Goal: Task Accomplishment & Management: Manage account settings

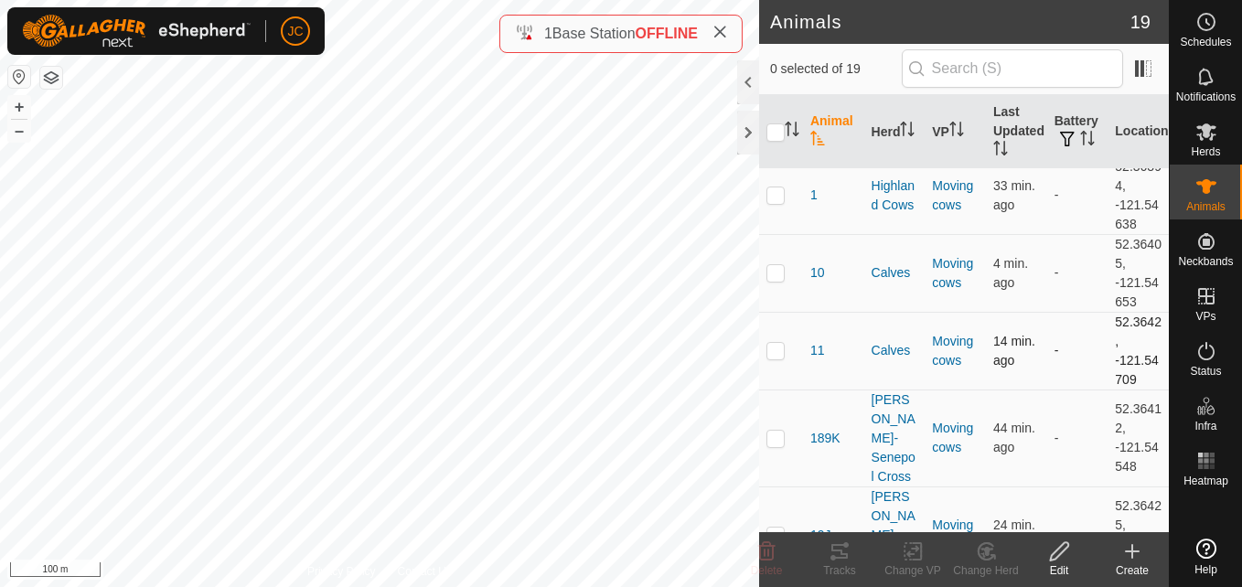
scroll to position [21, 0]
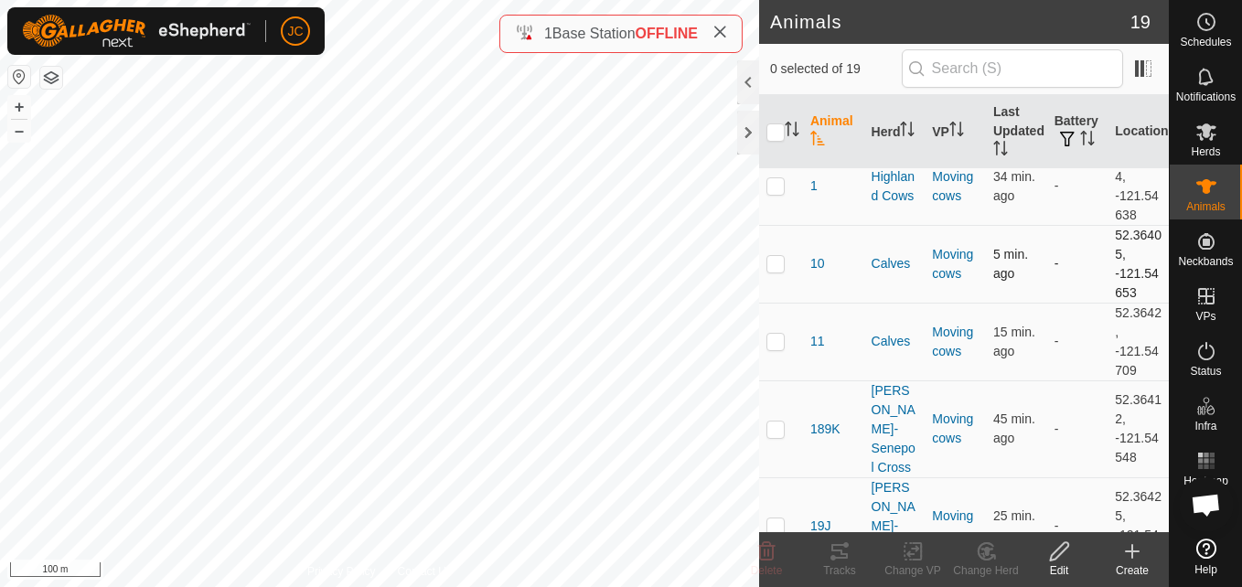
click at [772, 262] on p-checkbox at bounding box center [776, 263] width 18 height 15
checkbox input "true"
click at [1119, 230] on td "52.36405, -121.54653" at bounding box center [1138, 264] width 61 height 78
copy td "52.36405"
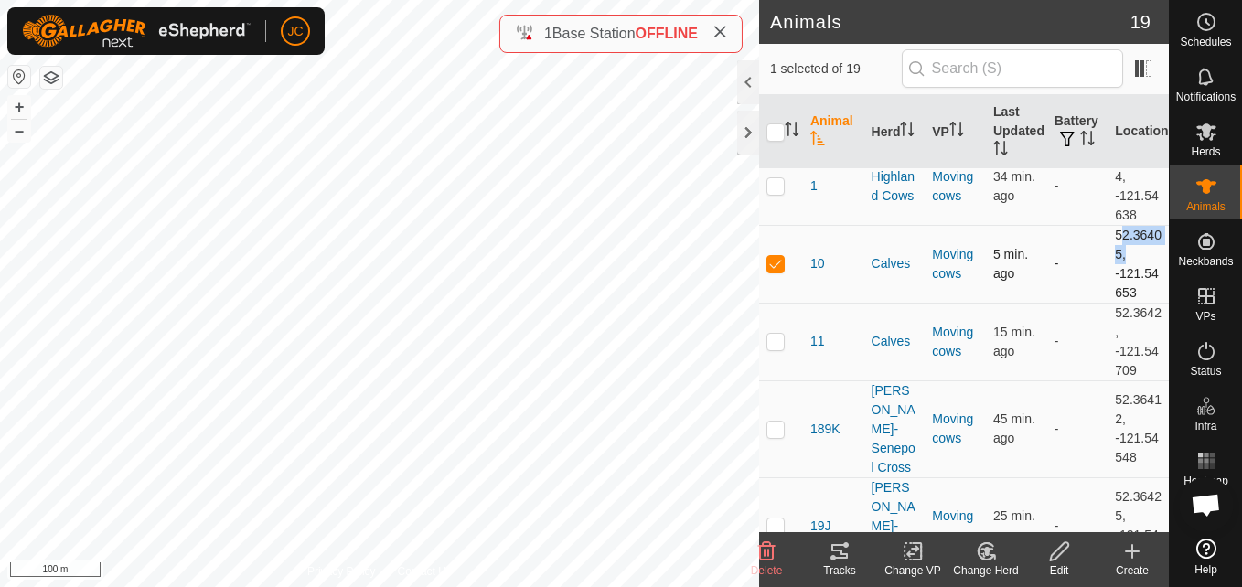
drag, startPoint x: 1100, startPoint y: 275, endPoint x: 1130, endPoint y: 292, distance: 33.6
click at [1130, 292] on td "52.36405, -121.54653" at bounding box center [1138, 264] width 61 height 78
copy td "-121.54653"
click at [1130, 292] on td "52.36405, -121.54653" at bounding box center [1138, 264] width 61 height 78
drag, startPoint x: 1098, startPoint y: 241, endPoint x: 1135, endPoint y: 287, distance: 59.9
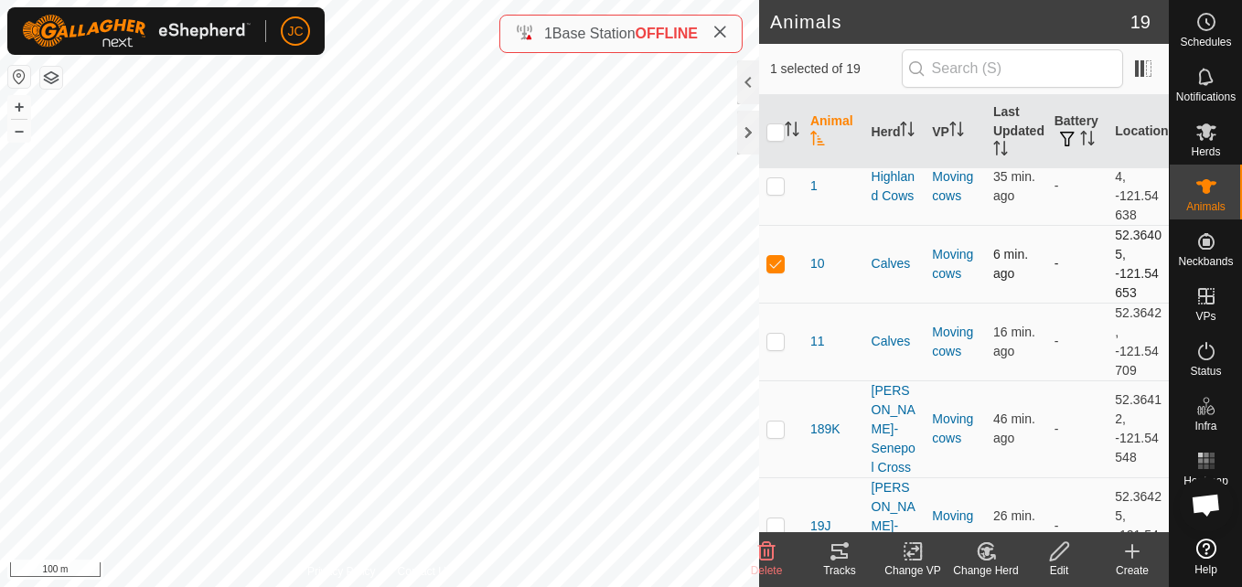
click at [1135, 287] on td "52.36405, -121.54653" at bounding box center [1138, 264] width 61 height 78
copy td "52.36405, -121.54653"
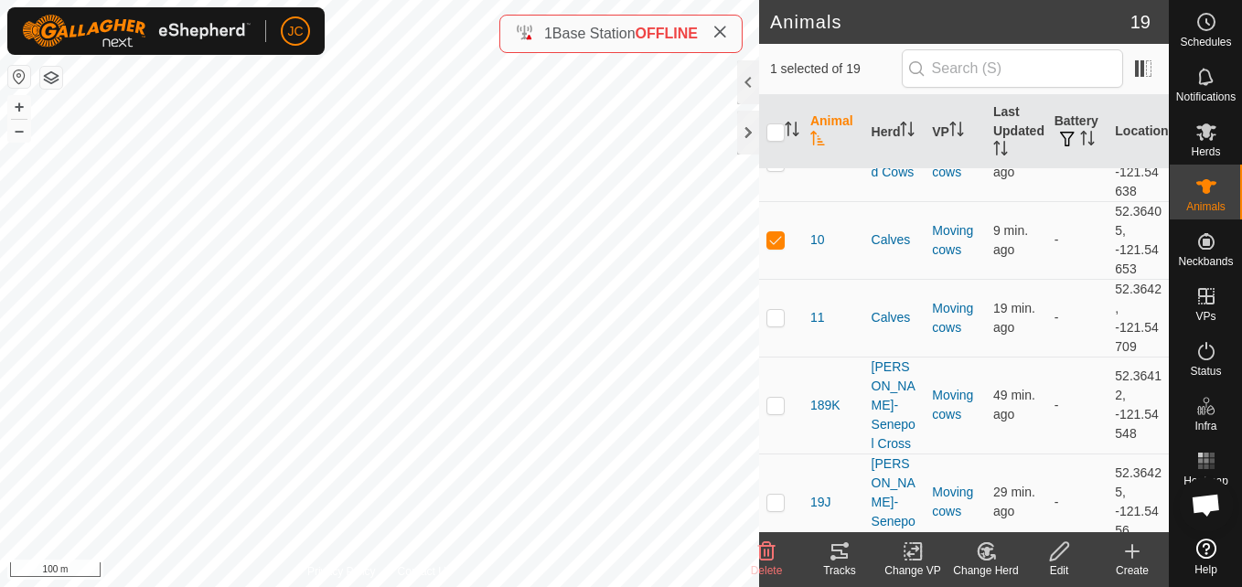
scroll to position [0, 0]
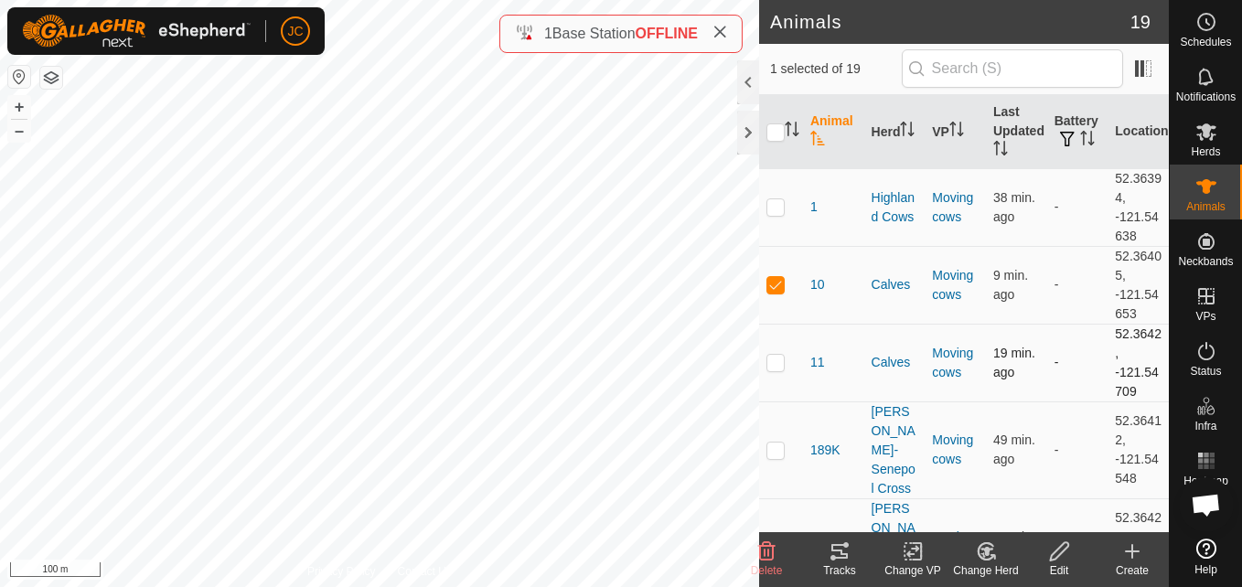
click at [842, 362] on div "11" at bounding box center [833, 362] width 47 height 19
click at [1204, 156] on span "Herds" at bounding box center [1205, 151] width 29 height 11
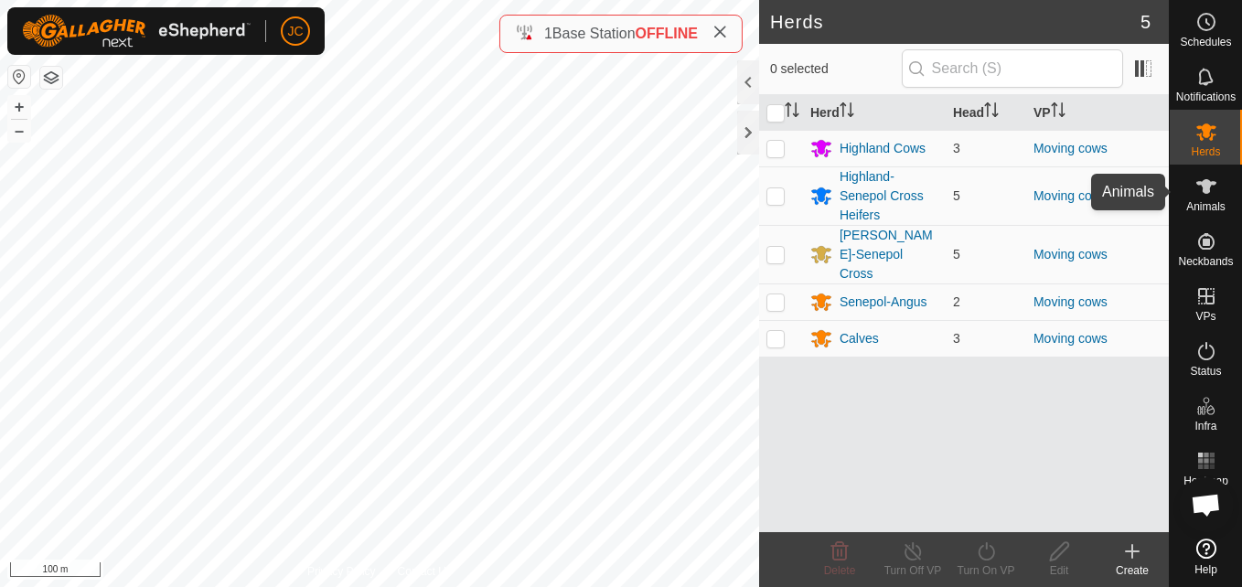
click at [1205, 192] on icon at bounding box center [1206, 186] width 20 height 15
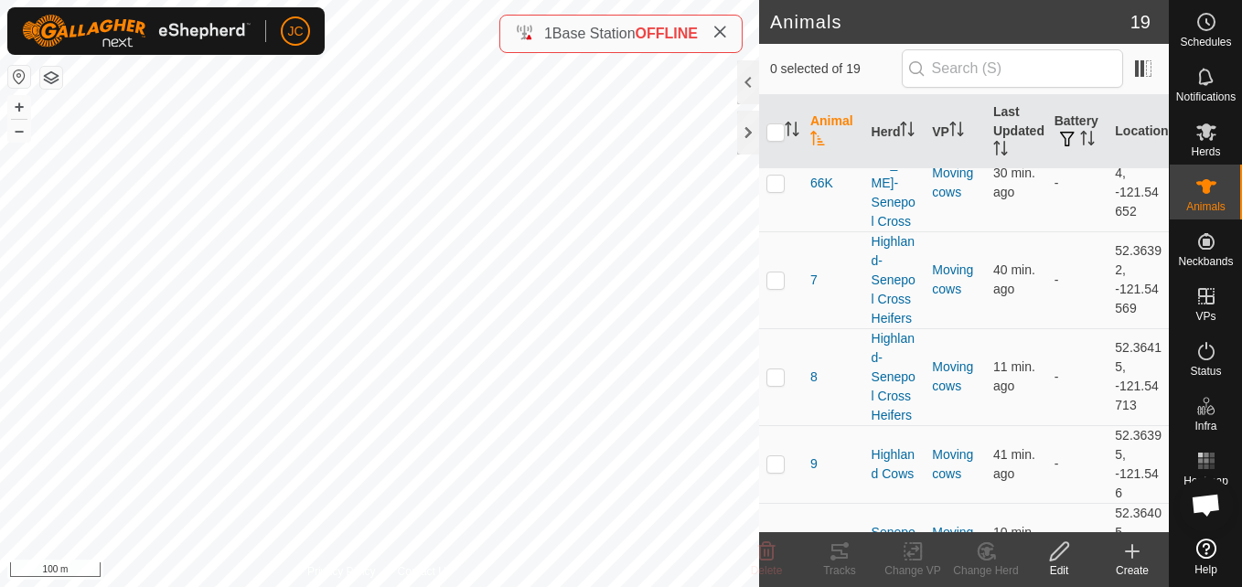
scroll to position [1210, 0]
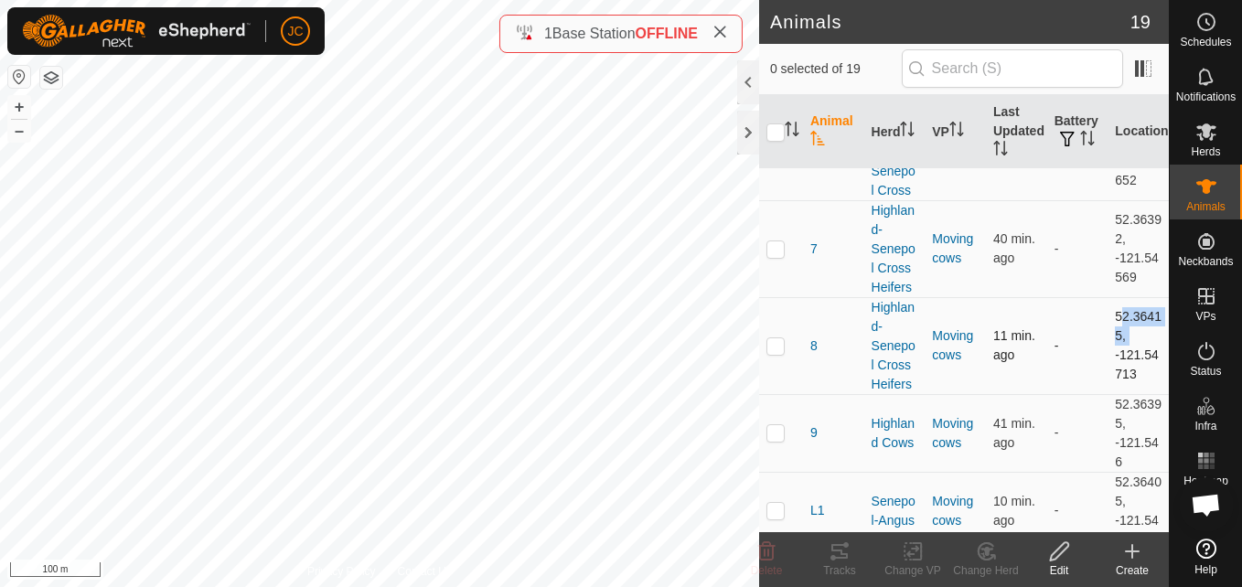
drag, startPoint x: 1105, startPoint y: 217, endPoint x: 1123, endPoint y: 243, distance: 32.2
click at [1123, 297] on td "52.36415, -121.54713" at bounding box center [1138, 345] width 61 height 97
copy td "52.36415,"
drag, startPoint x: 1098, startPoint y: 255, endPoint x: 1126, endPoint y: 285, distance: 41.4
click at [1126, 297] on td "52.36415, -121.54713" at bounding box center [1138, 345] width 61 height 97
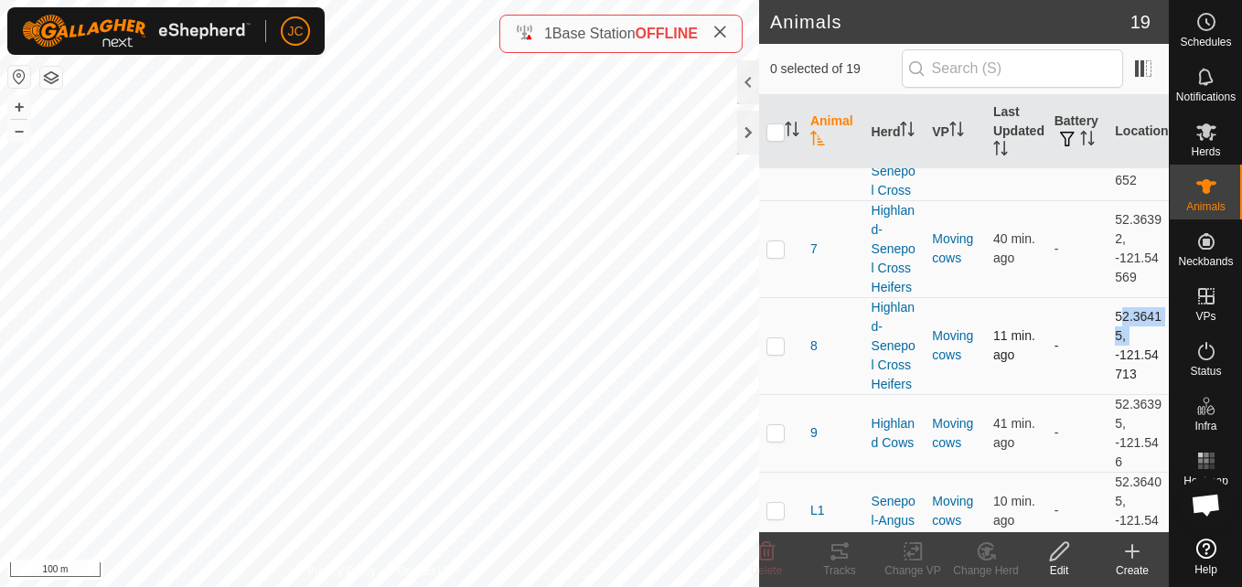
copy td "-121.54713"
drag, startPoint x: 1105, startPoint y: 220, endPoint x: 1131, endPoint y: 281, distance: 65.6
click at [1131, 297] on td "52.36415, -121.54713" at bounding box center [1138, 345] width 61 height 97
copy td "52.36415, -121.54713"
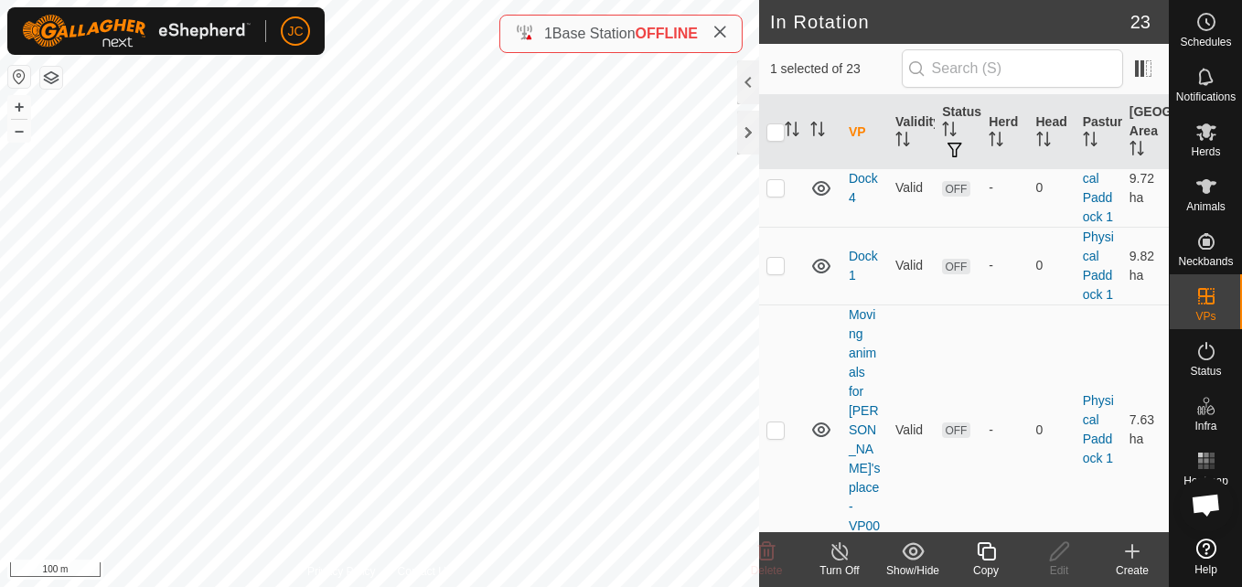
scroll to position [789, 0]
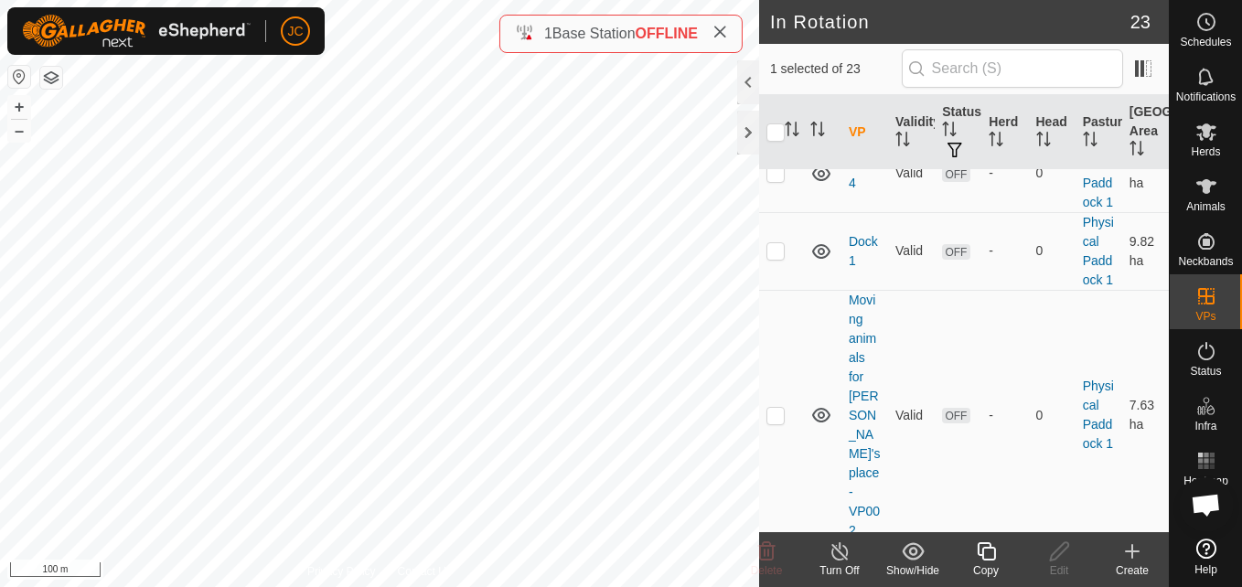
click at [982, 570] on div "Copy" at bounding box center [986, 571] width 73 height 16
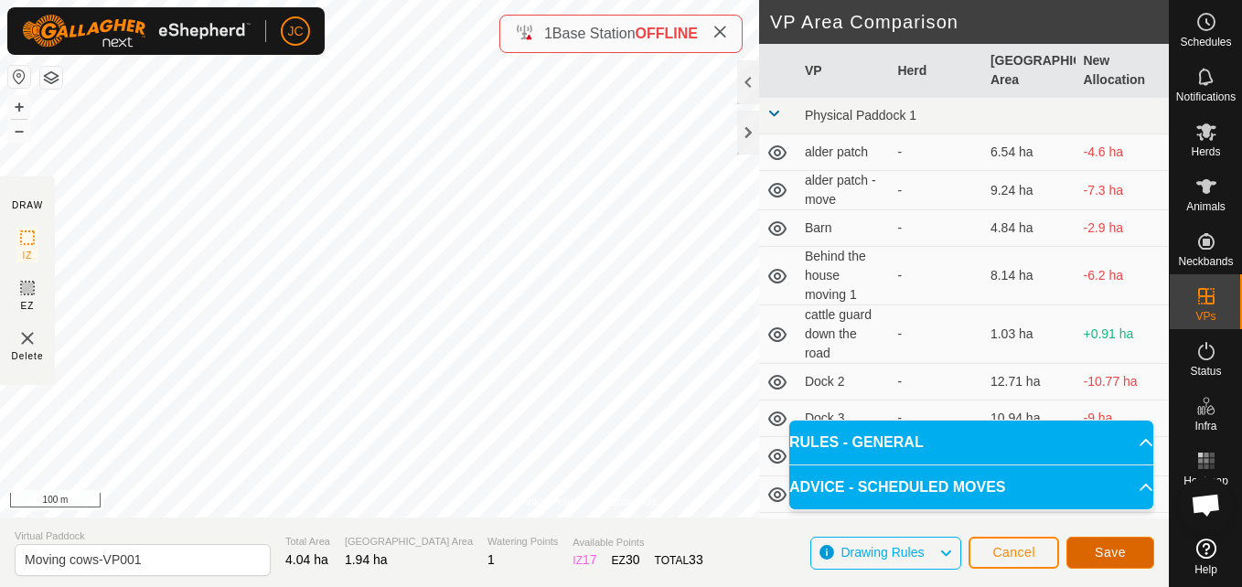
click at [1128, 557] on button "Save" at bounding box center [1111, 553] width 88 height 32
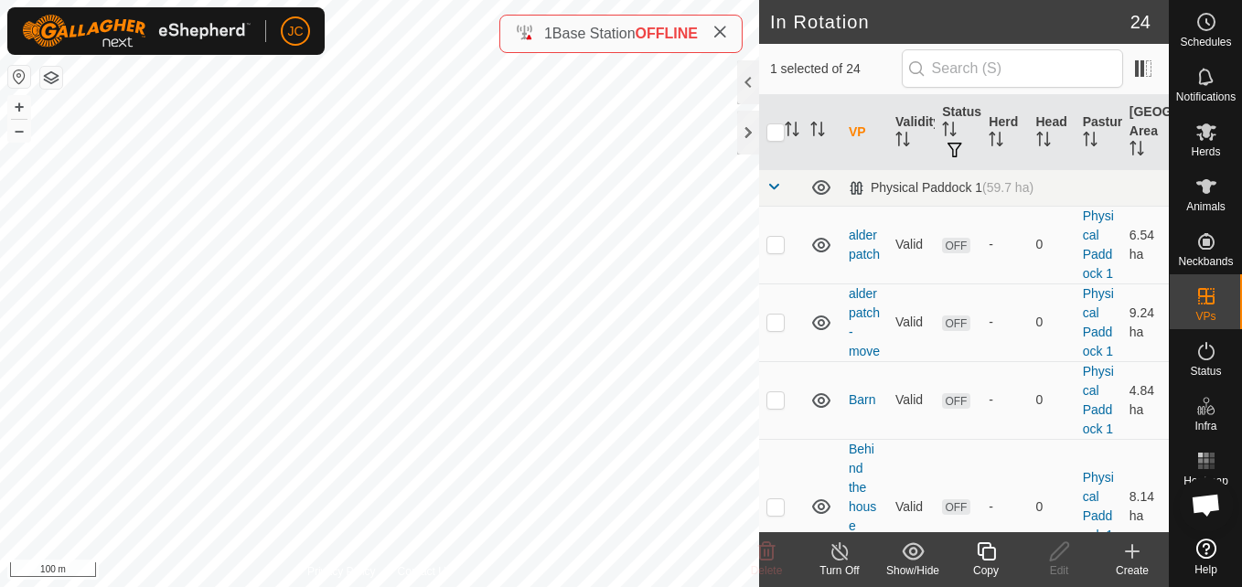
checkbox input "false"
checkbox input "true"
checkbox input "false"
checkbox input "true"
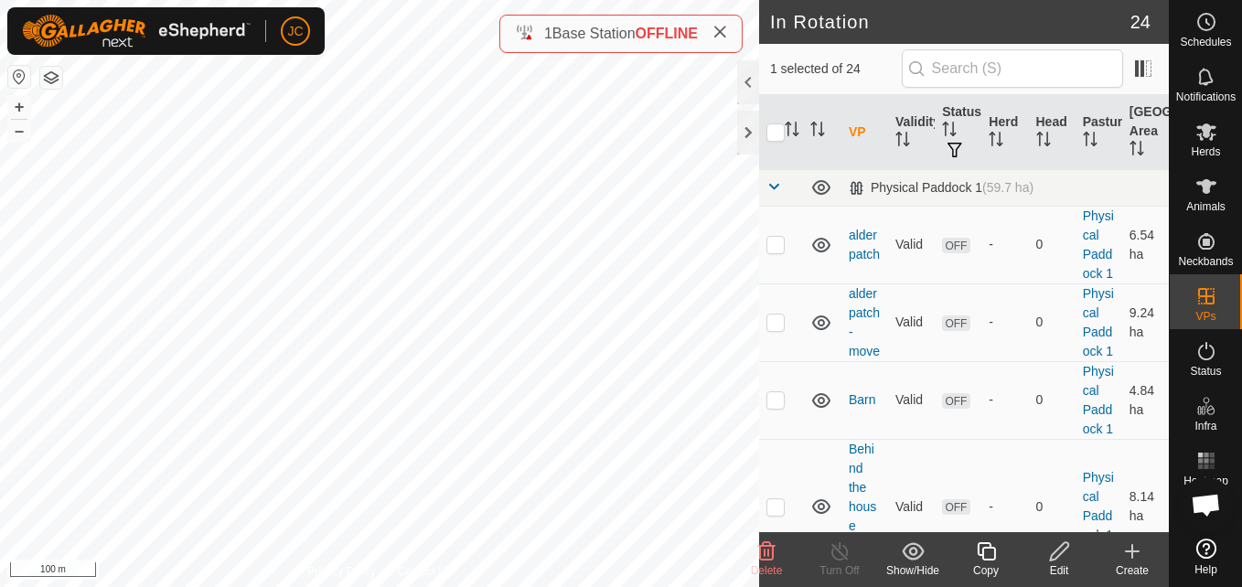
checkbox input "false"
checkbox input "true"
checkbox input "false"
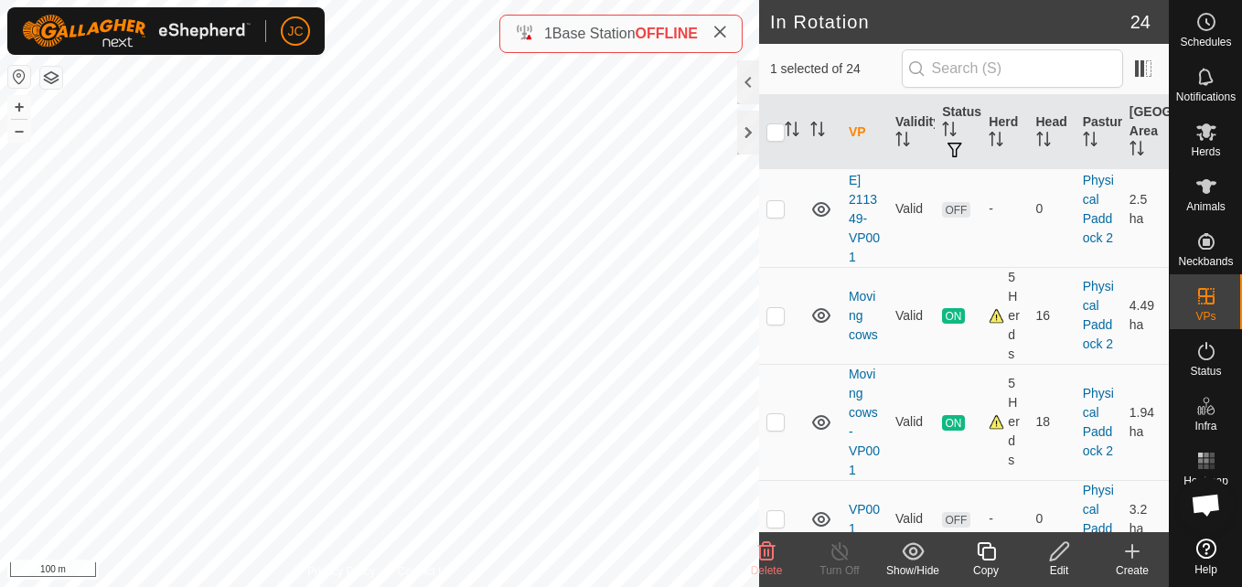
scroll to position [1298, 0]
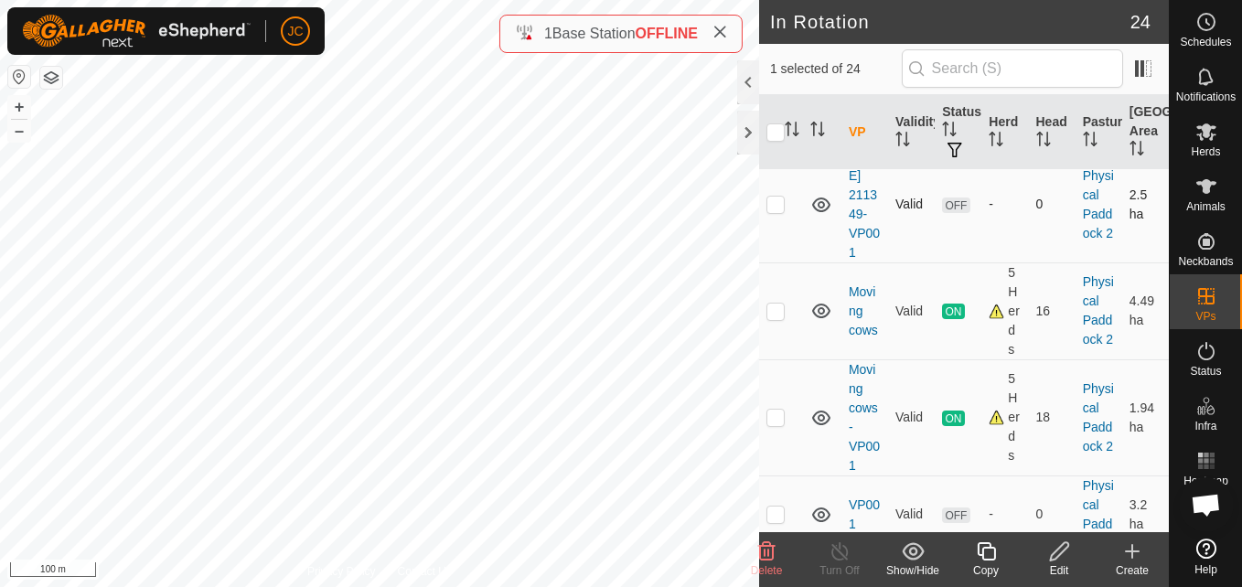
click at [774, 211] on p-checkbox at bounding box center [776, 204] width 18 height 15
checkbox input "false"
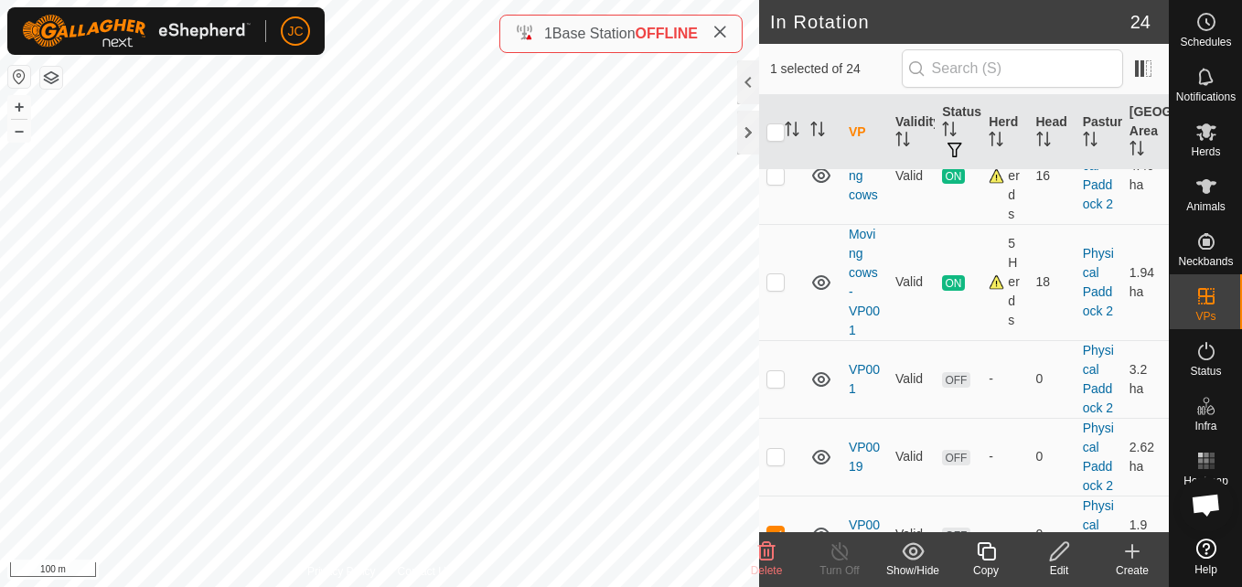
scroll to position [1434, 0]
click at [767, 288] on p-tablecheckbox at bounding box center [776, 281] width 18 height 15
checkbox input "true"
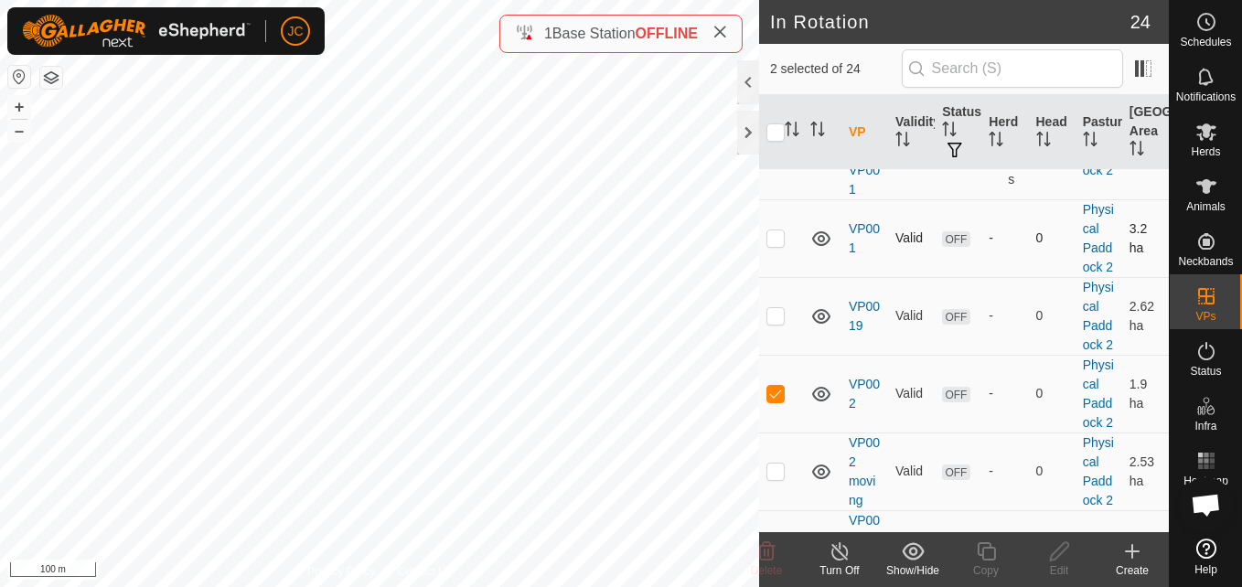
scroll to position [1577, 0]
click at [787, 274] on td at bounding box center [781, 236] width 44 height 78
checkbox input "true"
click at [771, 145] on p-checkbox at bounding box center [776, 138] width 18 height 15
checkbox input "false"
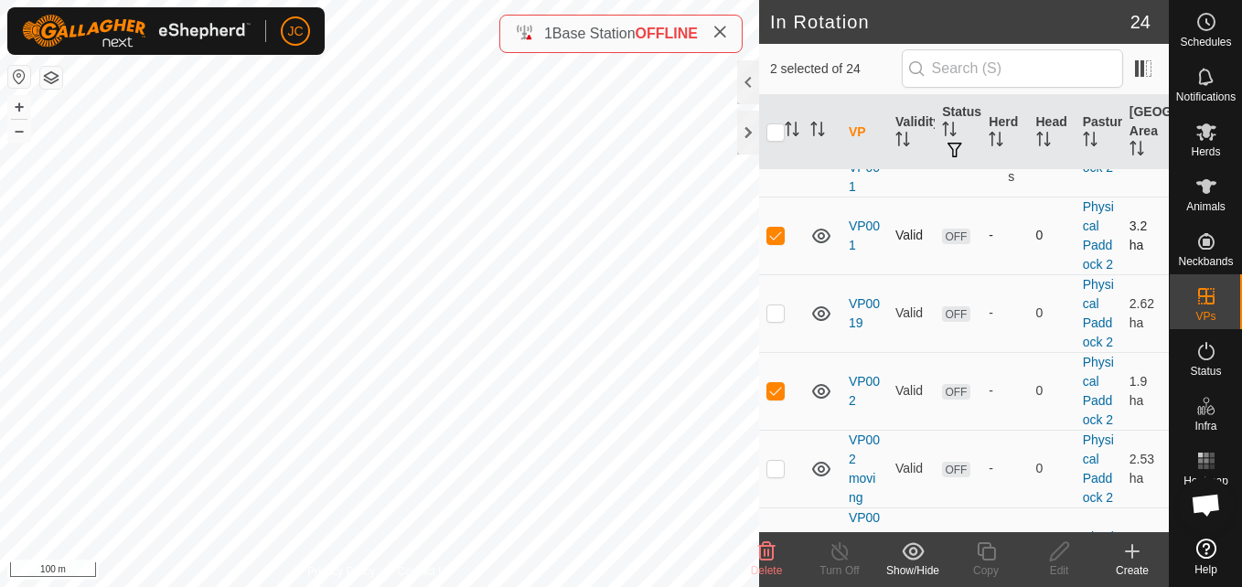
click at [783, 242] on p-checkbox at bounding box center [776, 235] width 18 height 15
checkbox input "false"
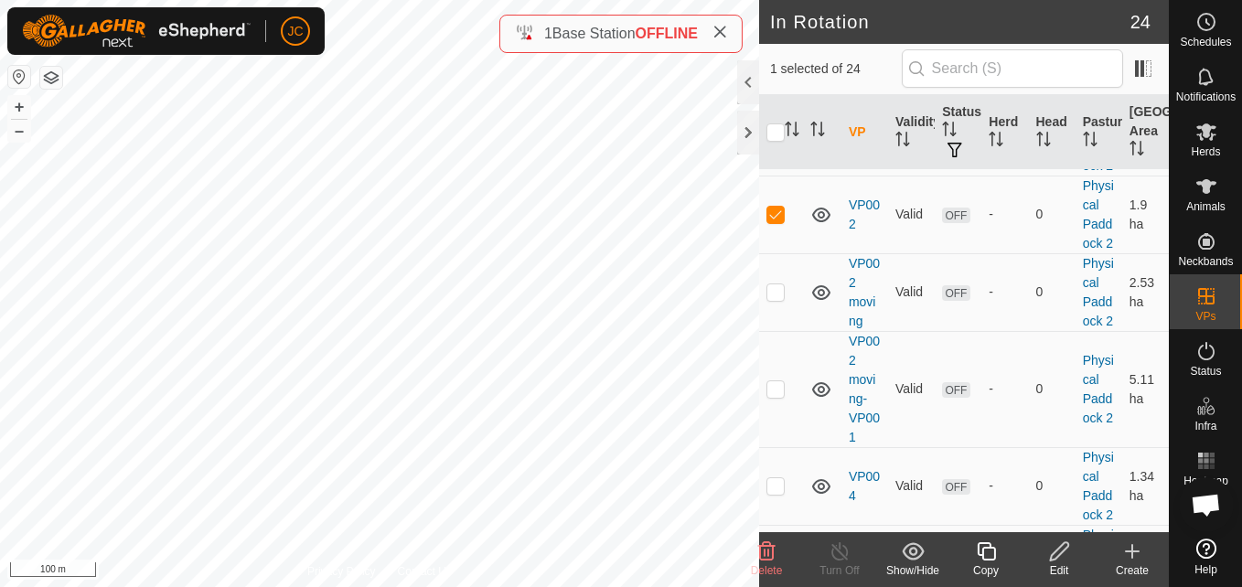
scroll to position [1754, 0]
click at [777, 143] on p-checkbox at bounding box center [776, 135] width 18 height 15
checkbox input "false"
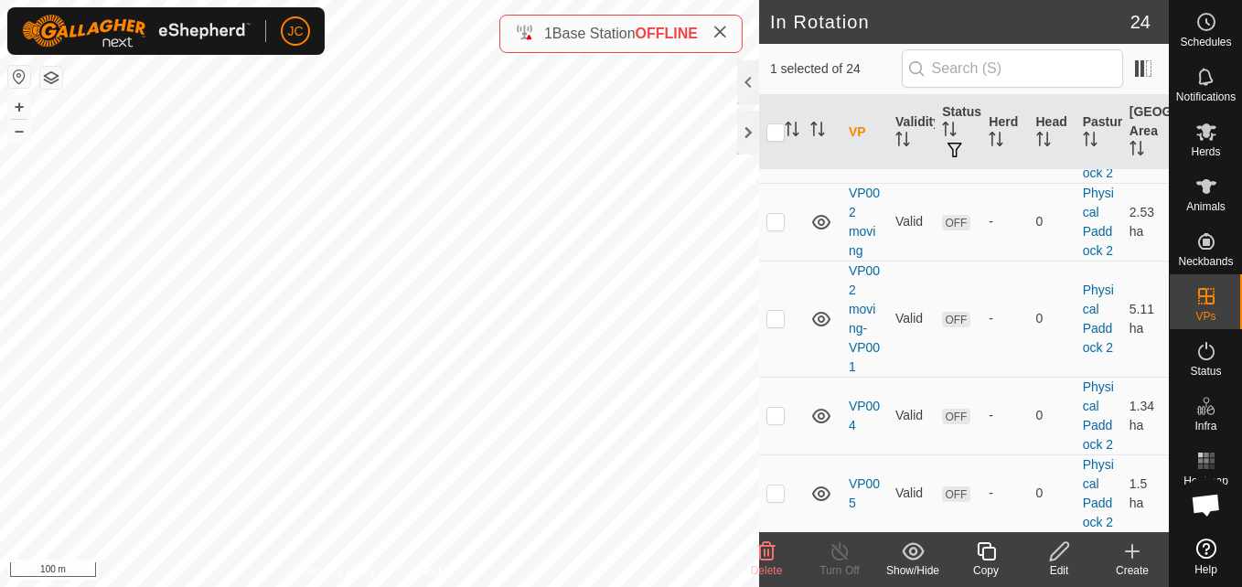
scroll to position [1826, 0]
click at [773, 149] on p-checkbox at bounding box center [776, 141] width 18 height 15
checkbox input "false"
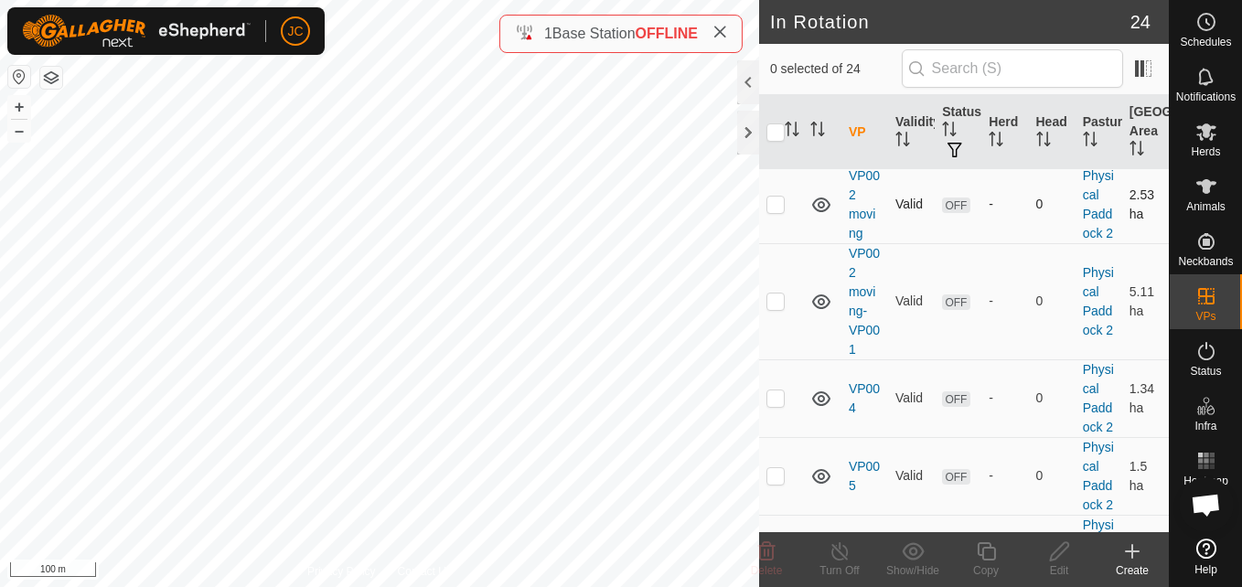
click at [767, 211] on p-checkbox at bounding box center [776, 204] width 18 height 15
checkbox input "true"
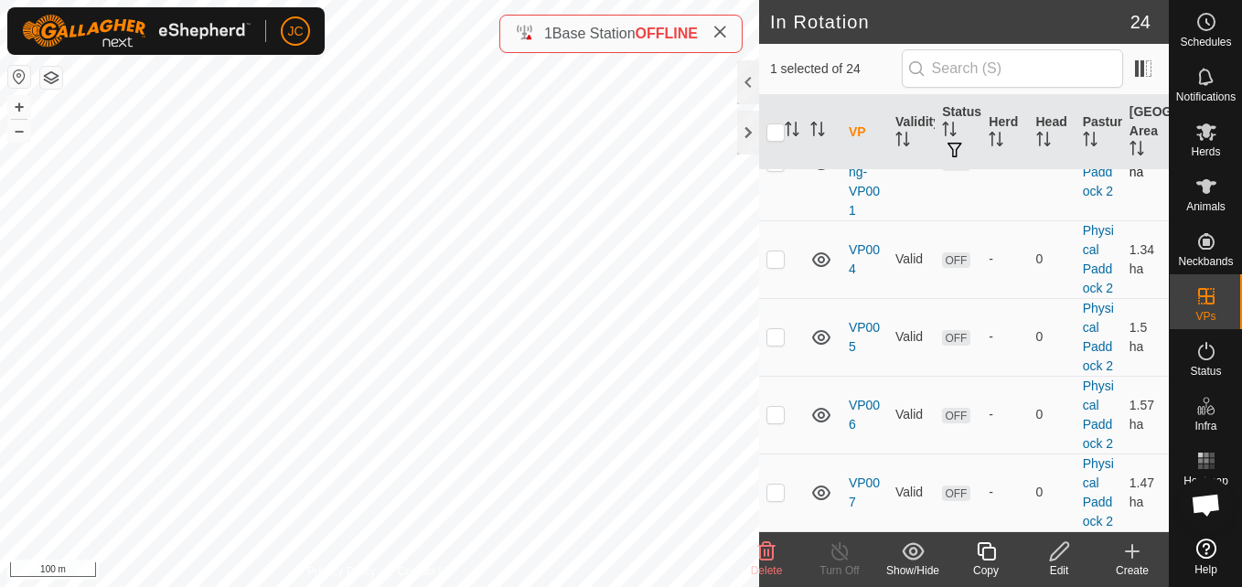
scroll to position [2047, 0]
click at [776, 169] on p-checkbox at bounding box center [776, 162] width 18 height 15
checkbox input "true"
click at [773, 72] on p-checkbox at bounding box center [776, 65] width 18 height 15
checkbox input "false"
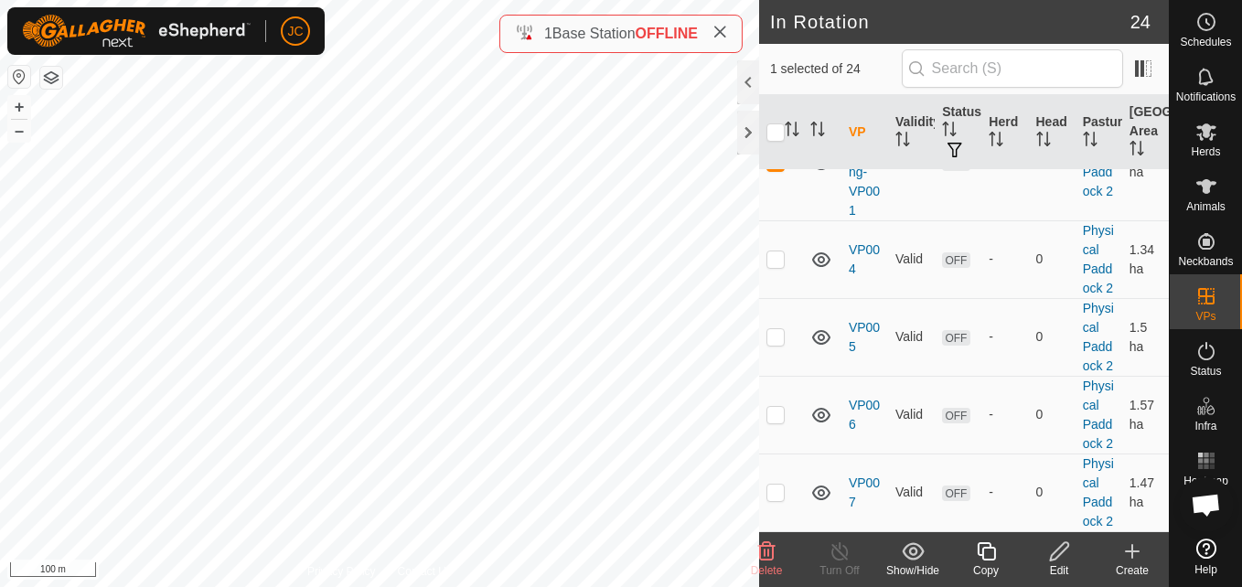
click at [763, 557] on icon at bounding box center [767, 552] width 22 height 22
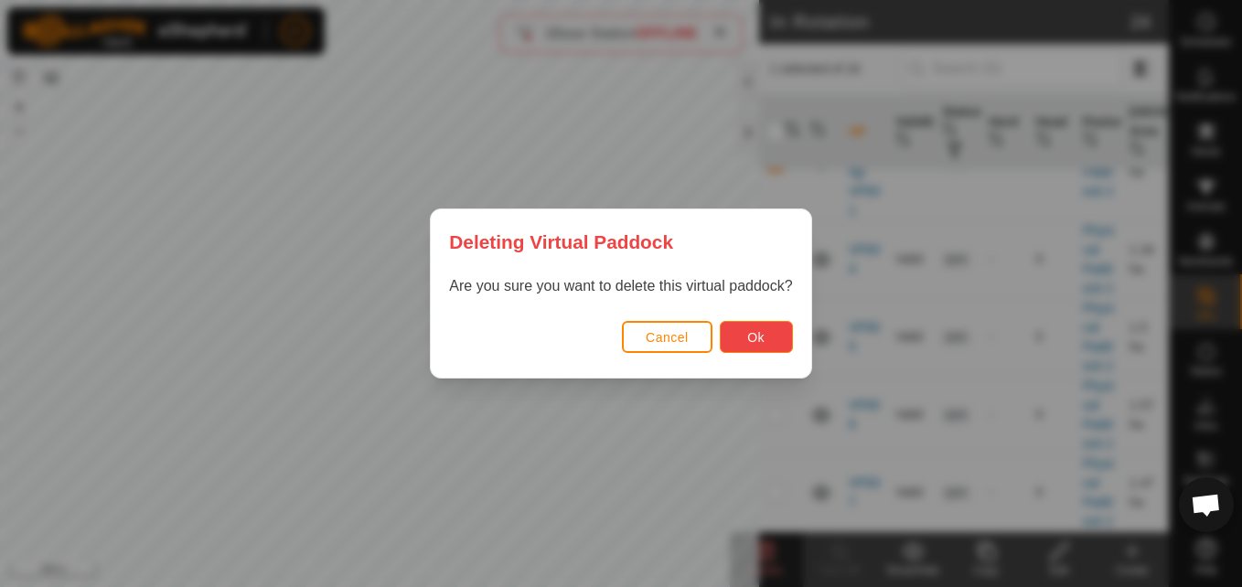
click at [757, 353] on button "Ok" at bounding box center [756, 337] width 73 height 32
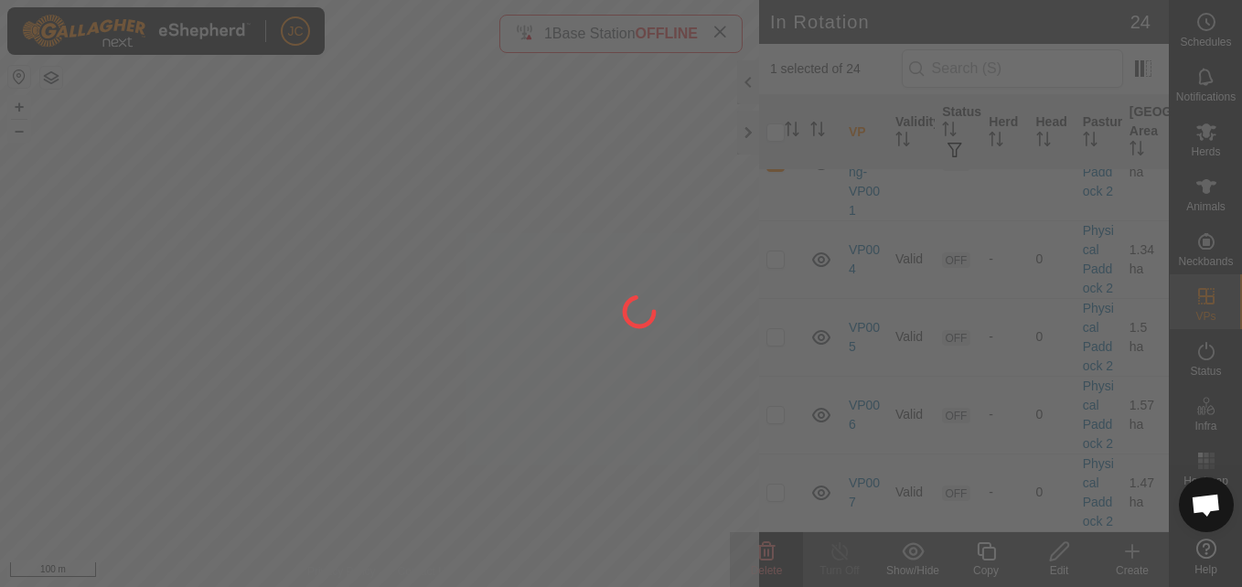
checkbox input "false"
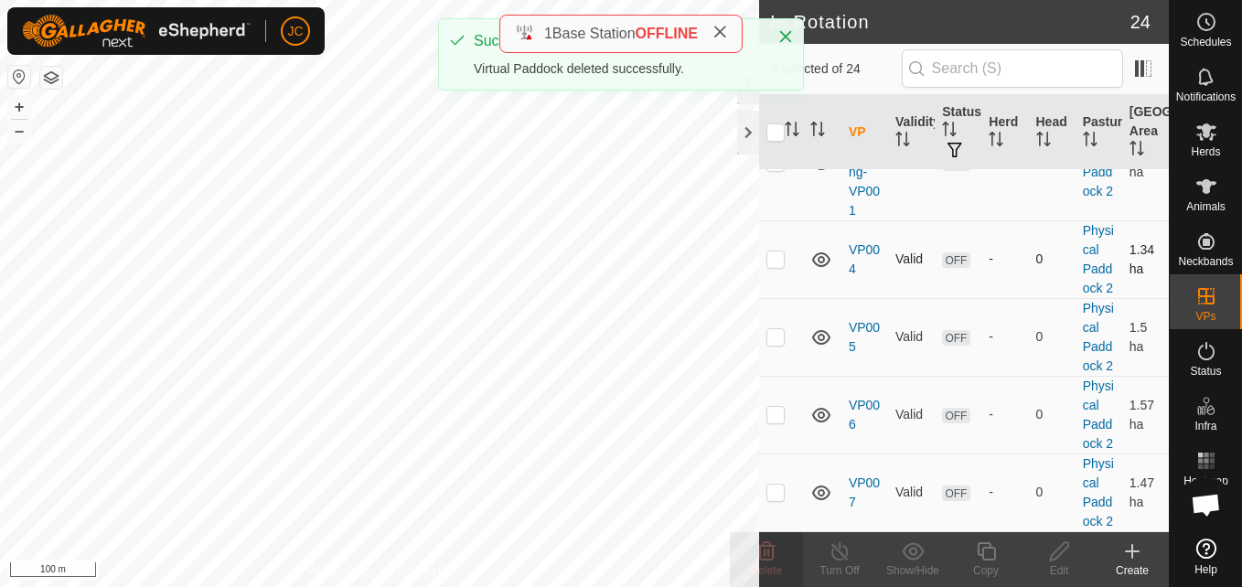
scroll to position [2081, 0]
click at [782, 298] on td at bounding box center [781, 259] width 44 height 78
checkbox input "true"
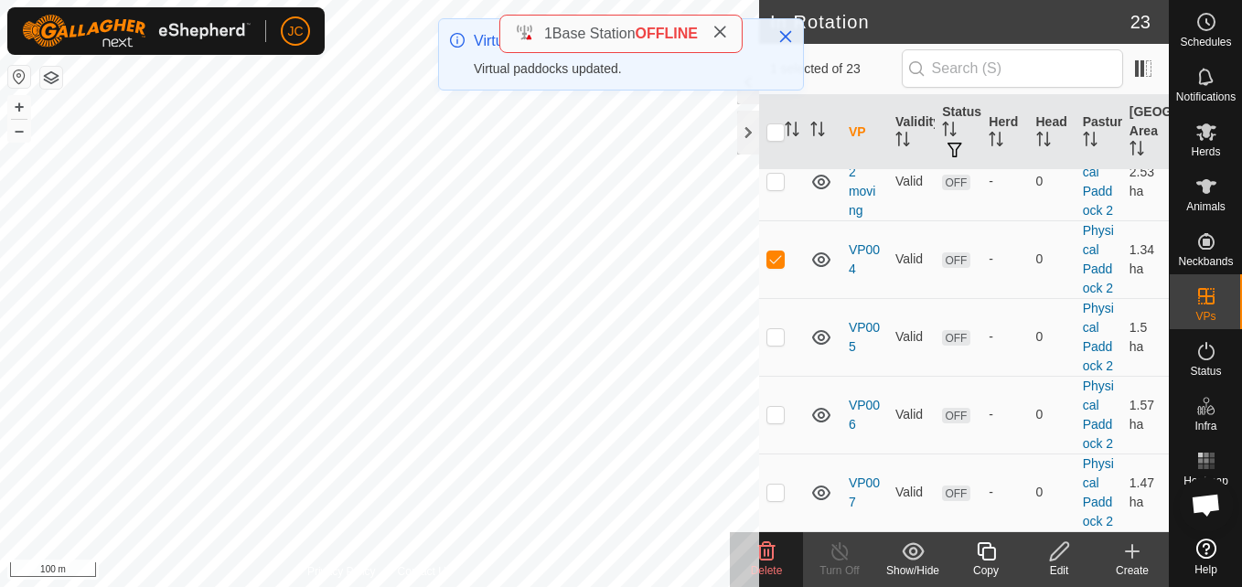
scroll to position [2210, 0]
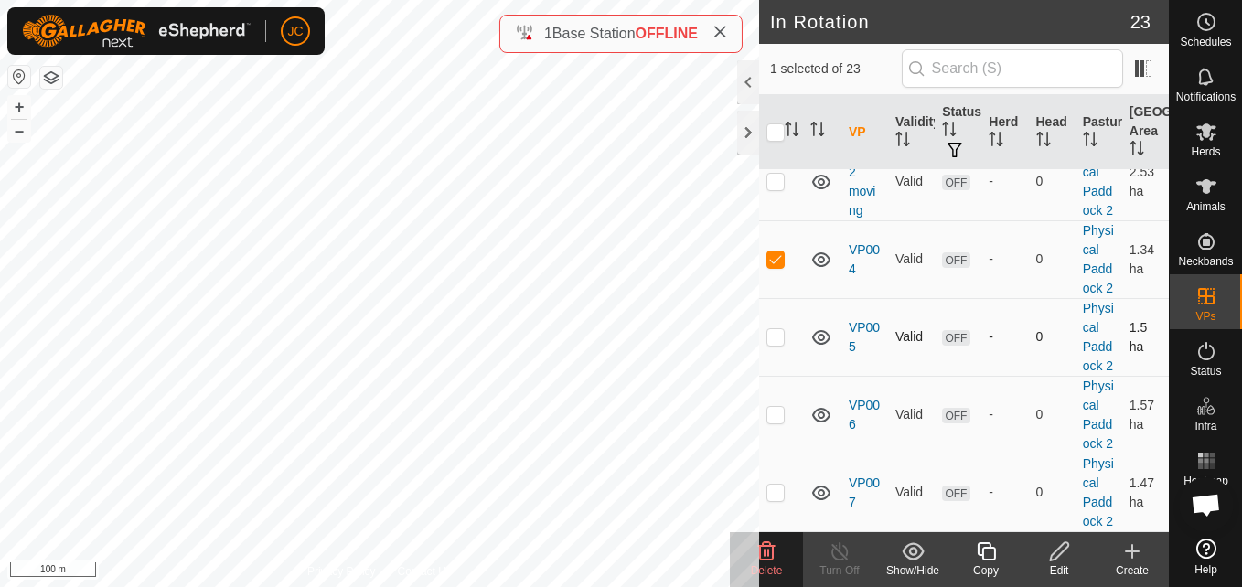
click at [778, 329] on p-checkbox at bounding box center [776, 336] width 18 height 15
checkbox input "true"
click at [771, 407] on p-checkbox at bounding box center [776, 414] width 18 height 15
checkbox input "true"
click at [765, 488] on td at bounding box center [781, 493] width 44 height 78
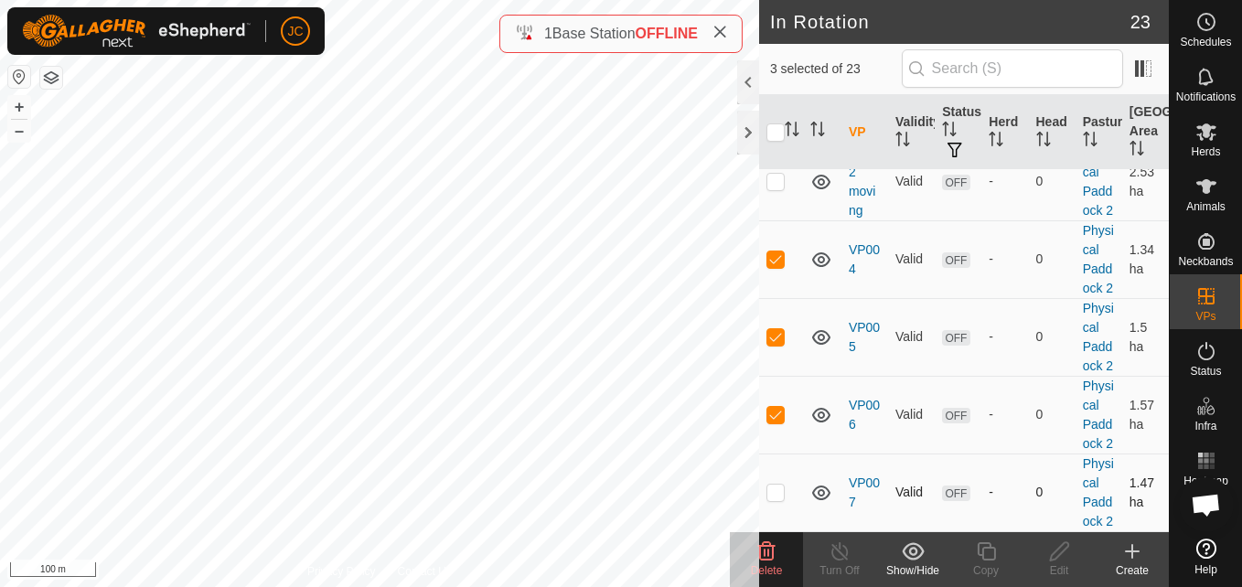
checkbox input "true"
click at [1230, 209] on div "Animals" at bounding box center [1206, 192] width 72 height 55
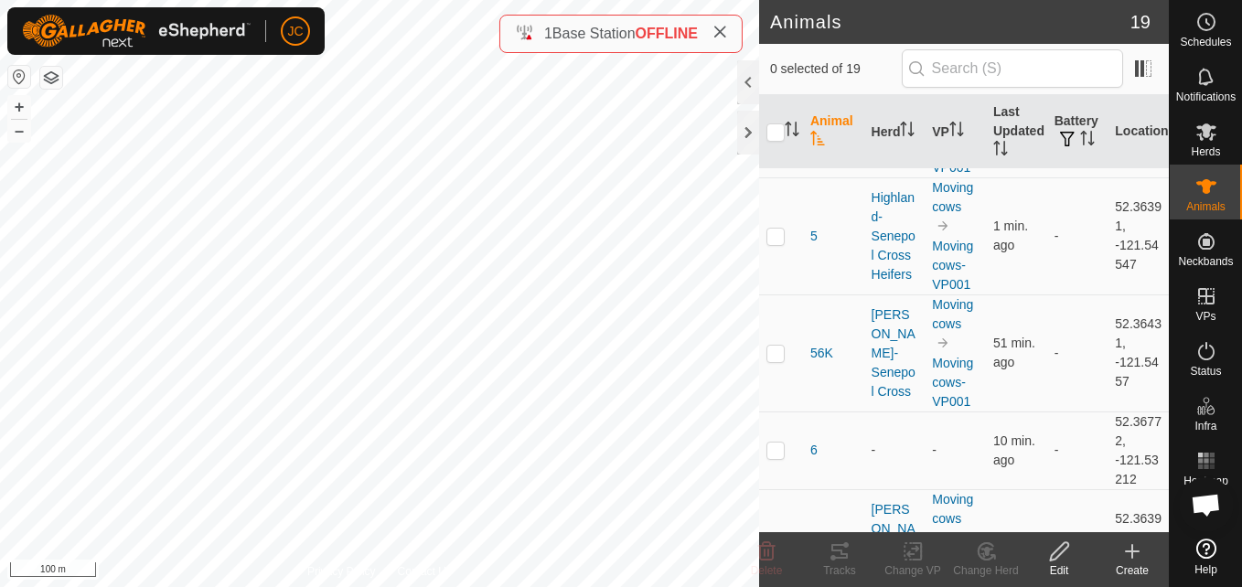
scroll to position [1121, 0]
